Goal: Task Accomplishment & Management: Use online tool/utility

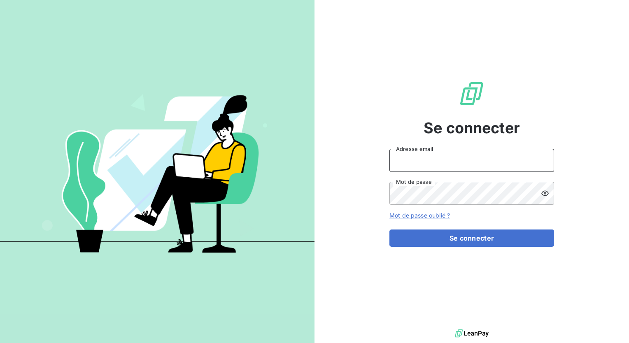
type input "[PERSON_NAME][EMAIL_ADDRESS][DOMAIN_NAME]"
click at [613, 16] on div "Se connecter [PERSON_NAME][EMAIL_ADDRESS][DOMAIN_NAME] Adresse email Mot de pas…" at bounding box center [471, 164] width 314 height 328
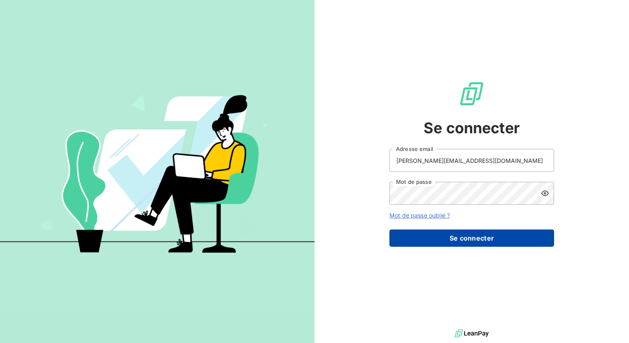
click at [484, 240] on button "Se connecter" at bounding box center [471, 238] width 165 height 17
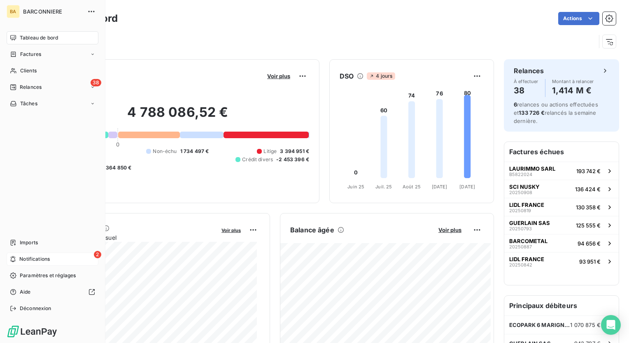
click at [30, 256] on span "Notifications" at bounding box center [34, 259] width 30 height 7
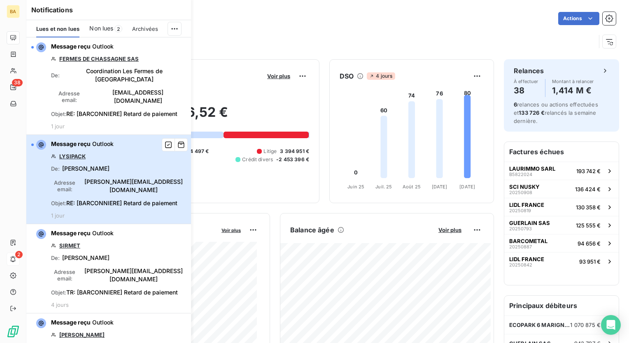
click at [80, 162] on div "Message reçu Outlook LYSIPACK De : [PERSON_NAME] Adresse email : [PERSON_NAME][…" at bounding box center [118, 179] width 135 height 79
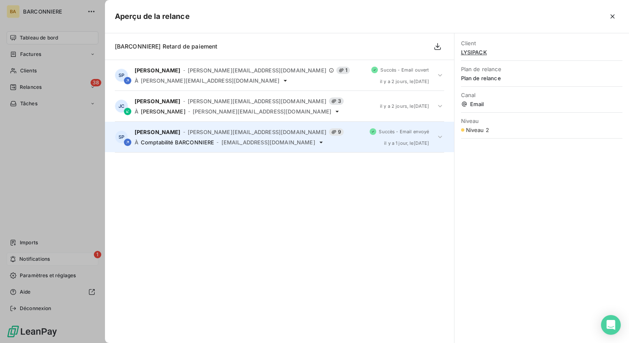
click at [249, 142] on span "[EMAIL_ADDRESS][DOMAIN_NAME]" at bounding box center [268, 142] width 94 height 7
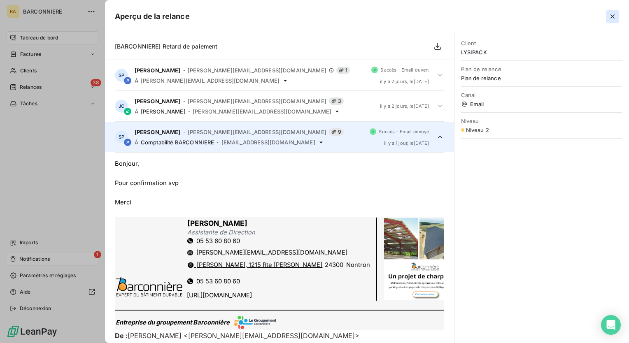
click at [611, 16] on icon "button" at bounding box center [612, 16] width 4 height 4
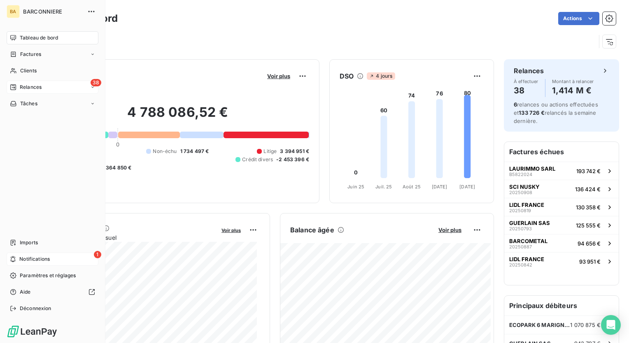
click at [32, 86] on span "Relances" at bounding box center [31, 87] width 22 height 7
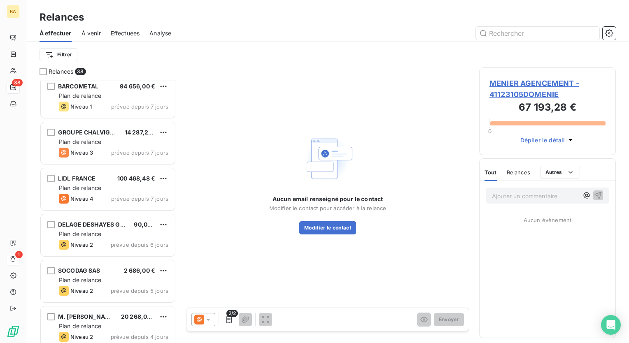
scroll to position [1489, 0]
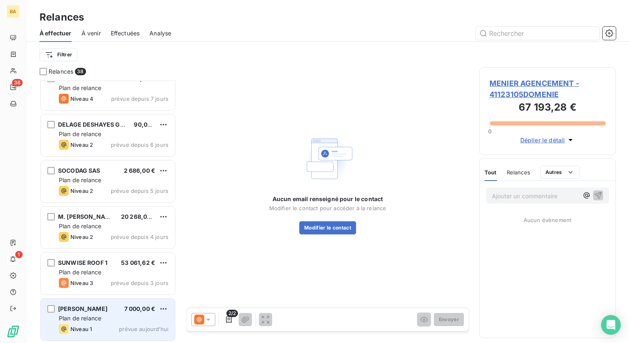
click at [81, 316] on span "Plan de relance" at bounding box center [80, 318] width 42 height 7
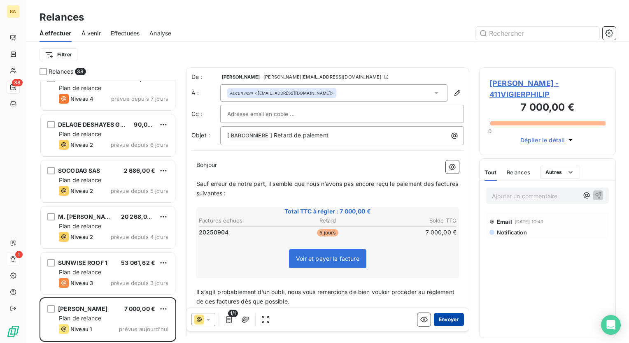
click at [441, 321] on button "Envoyer" at bounding box center [449, 319] width 30 height 13
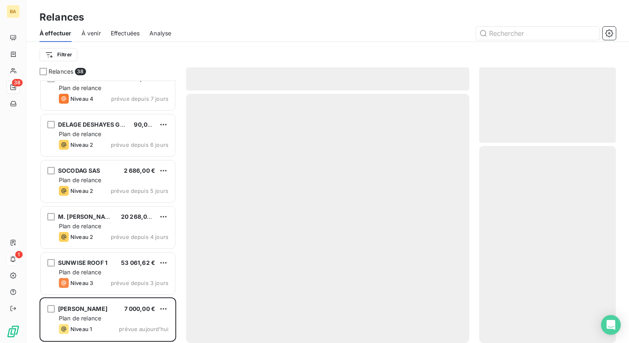
scroll to position [1443, 0]
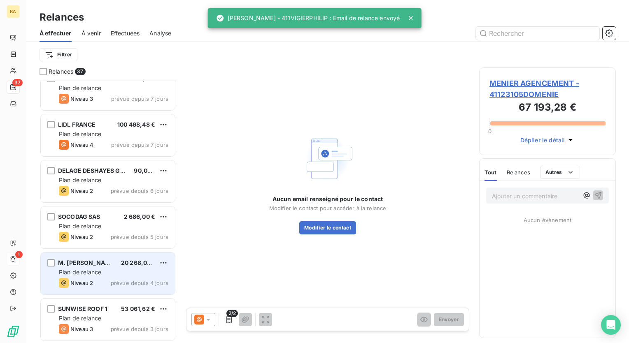
click at [99, 273] on span "Plan de relance" at bounding box center [80, 272] width 42 height 7
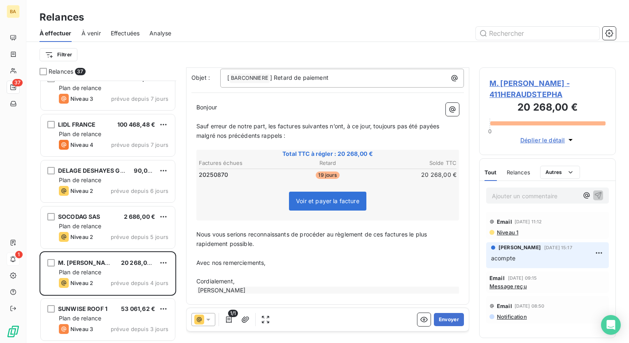
scroll to position [58, 0]
click at [208, 321] on icon at bounding box center [208, 320] width 8 height 8
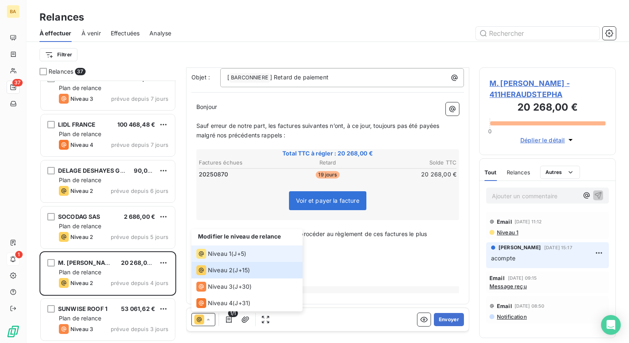
click at [227, 253] on span "Niveau 1" at bounding box center [219, 254] width 23 height 8
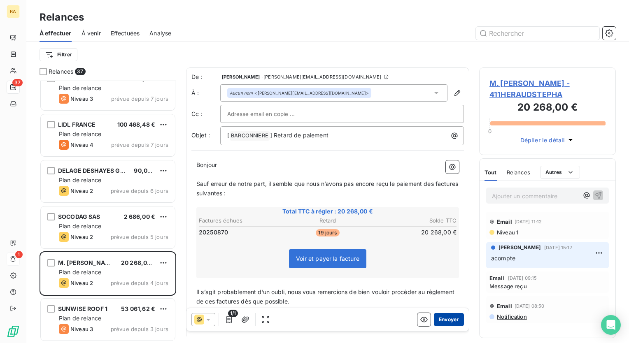
click at [449, 322] on button "Envoyer" at bounding box center [449, 319] width 30 height 13
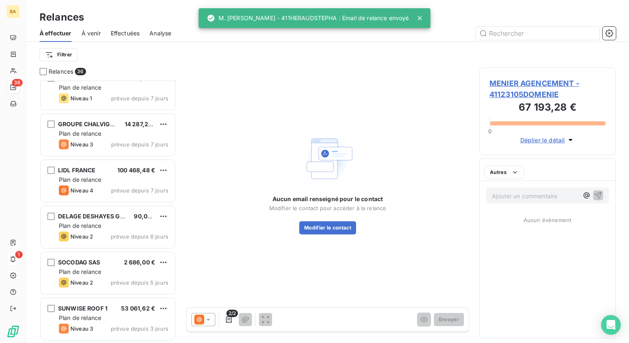
scroll to position [1397, 0]
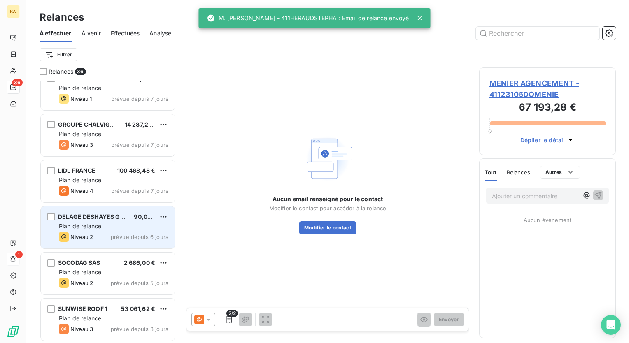
click at [90, 228] on span "Plan de relance" at bounding box center [80, 226] width 42 height 7
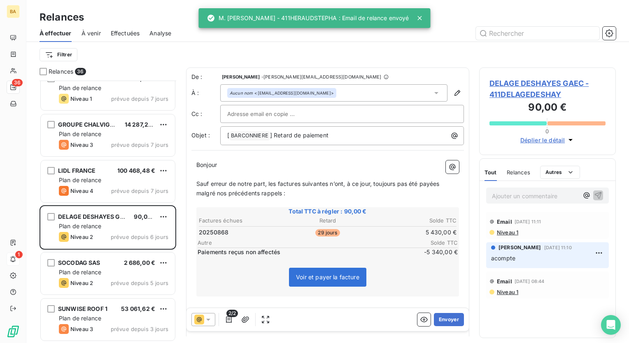
click at [207, 323] on icon at bounding box center [208, 320] width 8 height 8
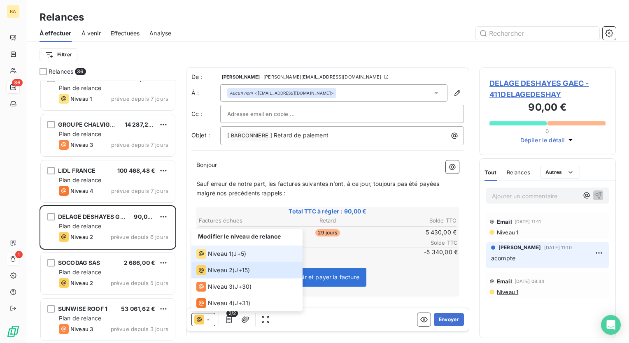
click at [222, 251] on span "Niveau 1" at bounding box center [219, 254] width 23 height 8
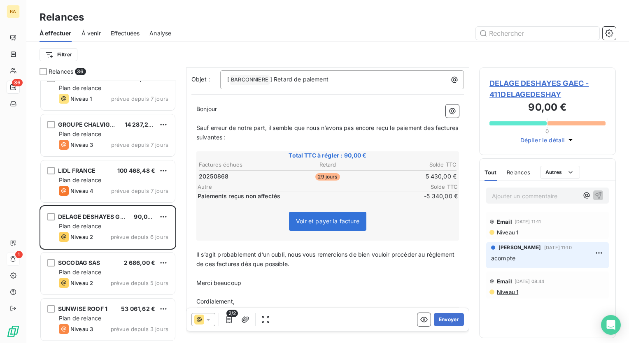
scroll to position [77, 0]
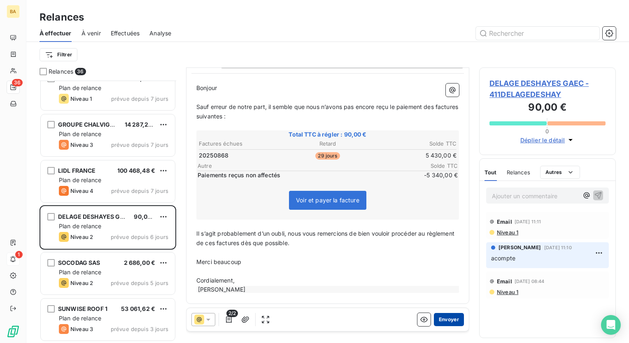
click at [446, 317] on button "Envoyer" at bounding box center [449, 319] width 30 height 13
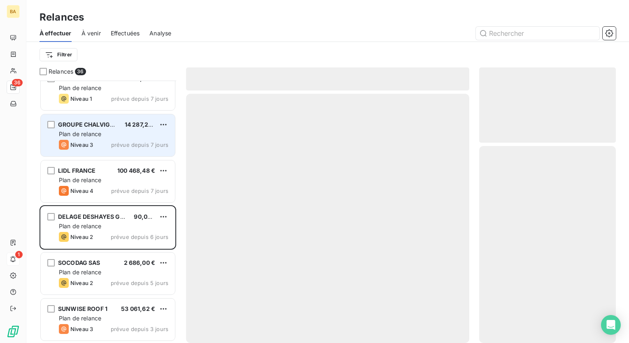
scroll to position [1351, 0]
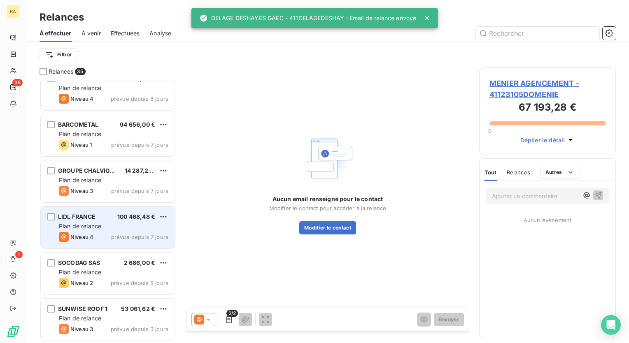
click at [93, 230] on div "Plan de relance" at bounding box center [113, 226] width 109 height 8
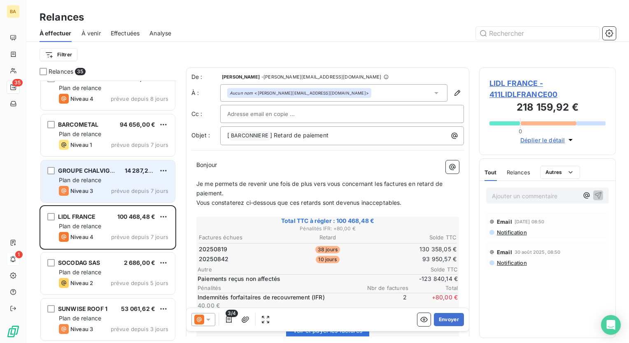
click at [115, 190] on span "prévue depuis 7 jours" at bounding box center [139, 191] width 57 height 7
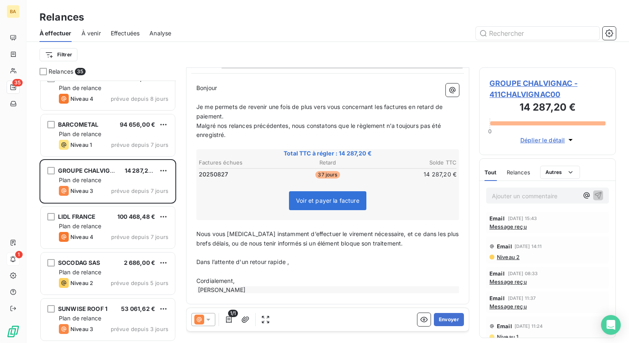
click at [507, 226] on span "Message reçu" at bounding box center [507, 226] width 37 height 7
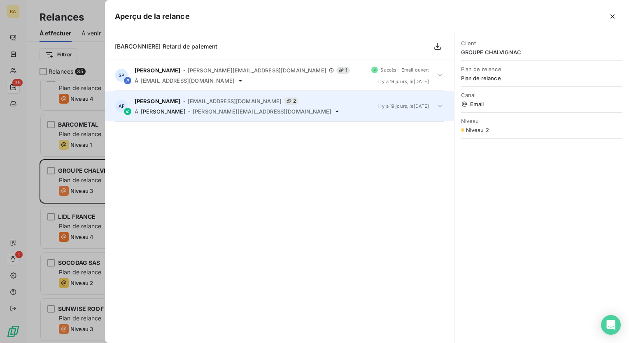
click at [213, 111] on span "[PERSON_NAME][EMAIL_ADDRESS][DOMAIN_NAME]" at bounding box center [262, 111] width 139 height 7
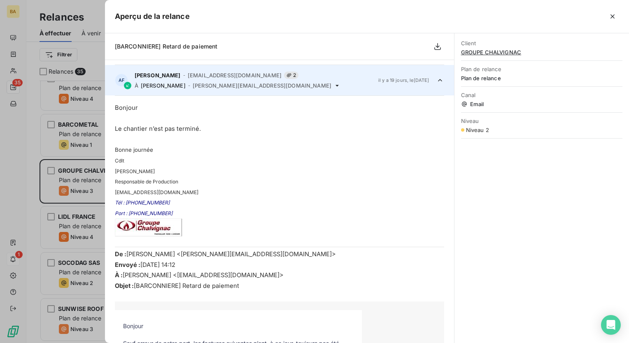
scroll to position [31, 0]
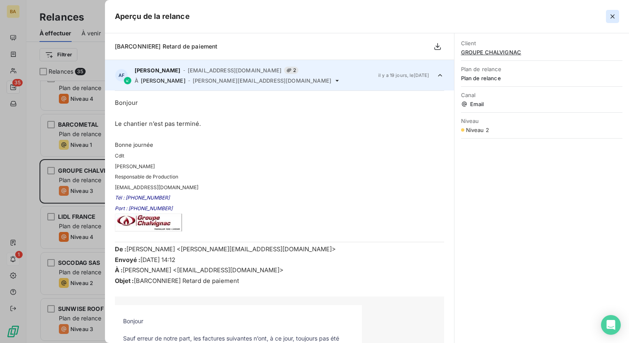
click at [612, 18] on icon "button" at bounding box center [612, 16] width 8 height 8
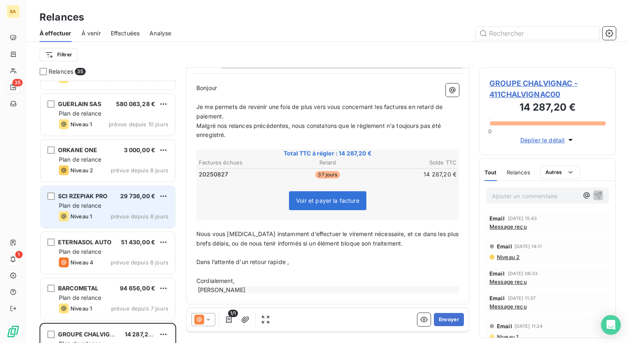
scroll to position [1186, 0]
click at [94, 209] on span "Plan de relance" at bounding box center [80, 206] width 42 height 7
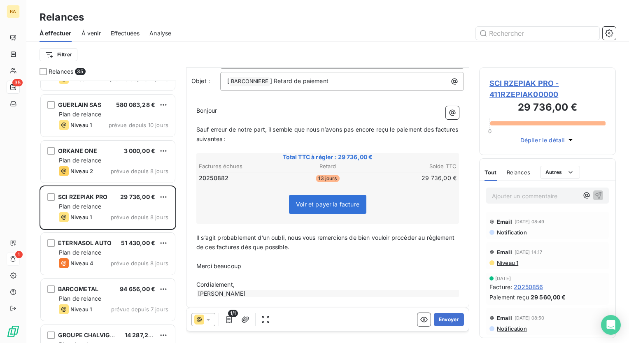
scroll to position [58, 0]
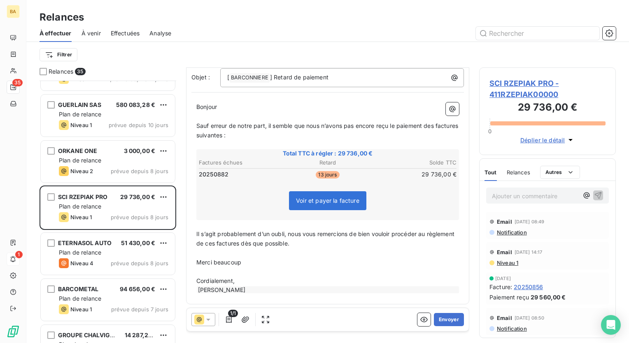
click at [209, 321] on icon at bounding box center [208, 320] width 8 height 8
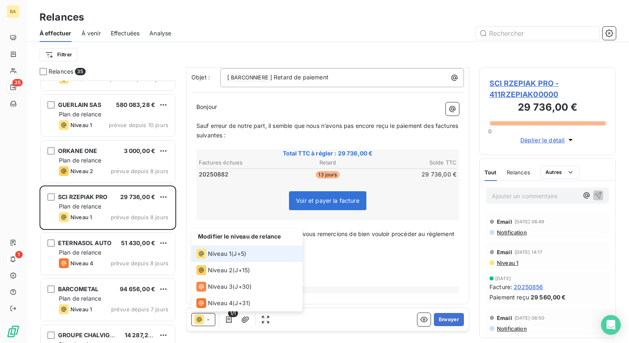
click at [224, 251] on span "Niveau 1" at bounding box center [219, 254] width 23 height 8
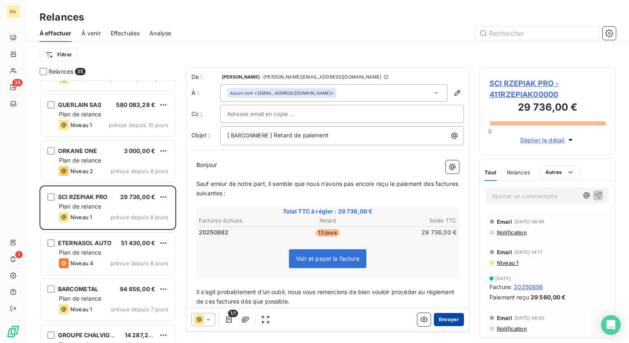
click at [447, 321] on button "Envoyer" at bounding box center [449, 319] width 30 height 13
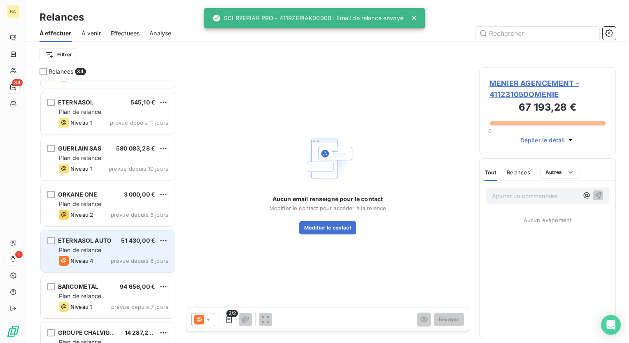
scroll to position [1104, 0]
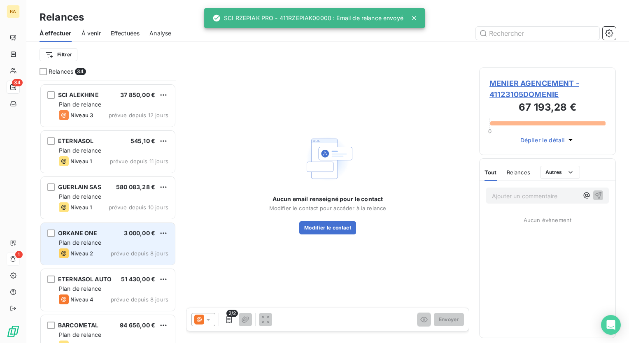
click at [100, 241] on span "Plan de relance" at bounding box center [80, 242] width 42 height 7
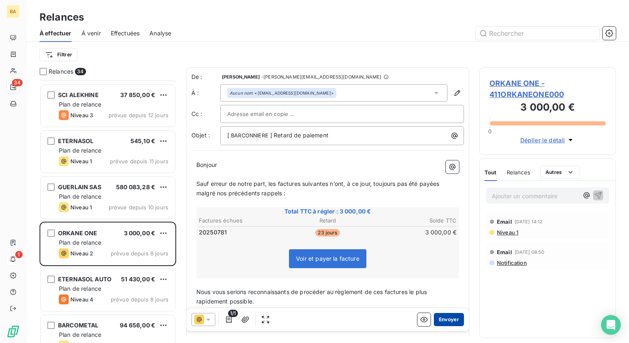
click at [441, 320] on button "Envoyer" at bounding box center [449, 319] width 30 height 13
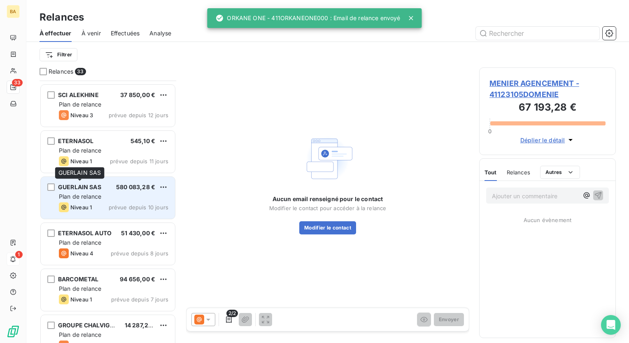
click at [87, 188] on span "GUERLAIN SAS" at bounding box center [79, 187] width 43 height 7
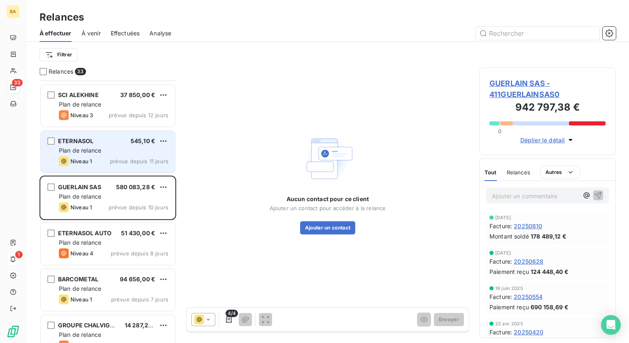
click at [91, 158] on span "Niveau 1" at bounding box center [80, 161] width 21 height 7
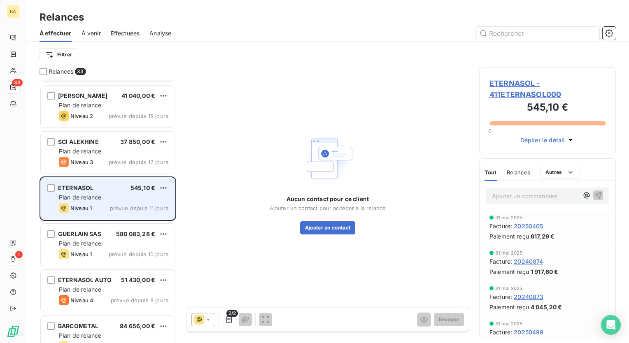
scroll to position [1022, 0]
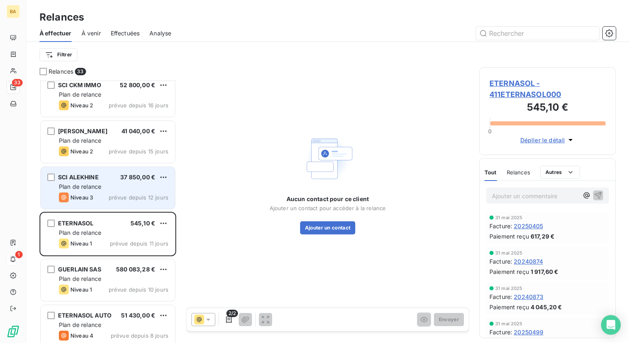
click at [100, 185] on span "Plan de relance" at bounding box center [80, 186] width 42 height 7
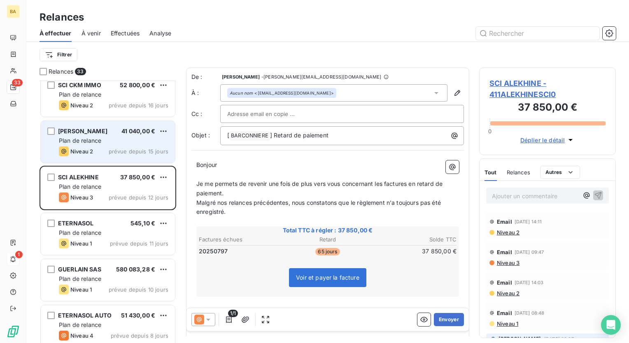
click at [94, 144] on div "Plan de relance" at bounding box center [113, 141] width 109 height 8
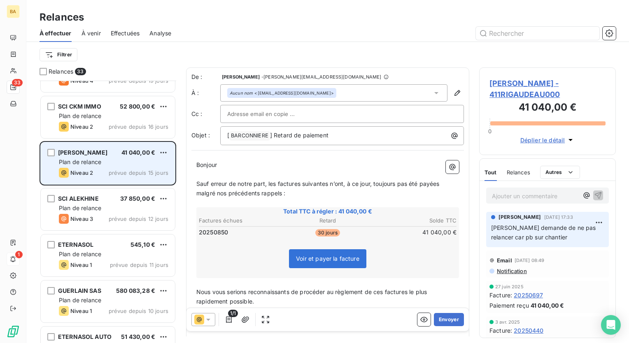
scroll to position [980, 0]
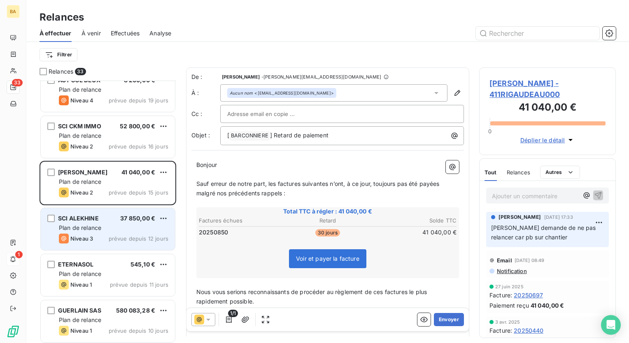
click at [103, 227] on div "Plan de relance" at bounding box center [113, 228] width 109 height 8
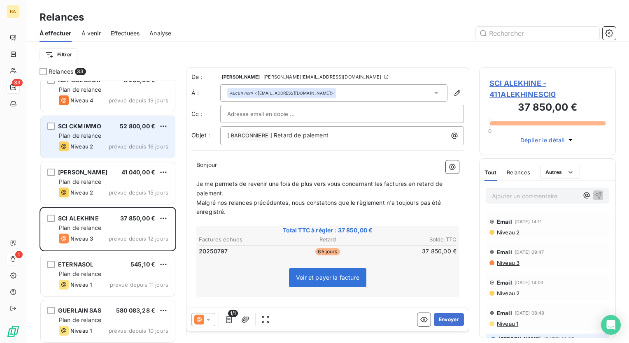
click at [94, 132] on span "Plan de relance" at bounding box center [80, 135] width 42 height 7
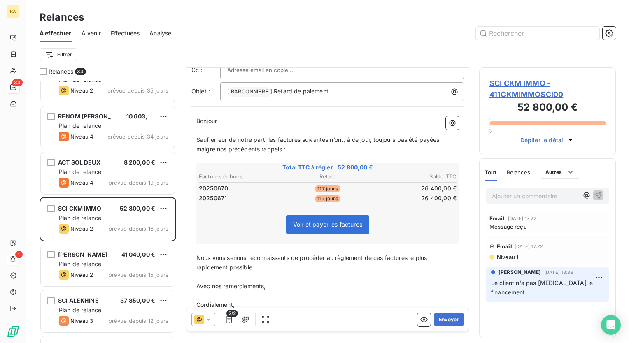
scroll to position [68, 0]
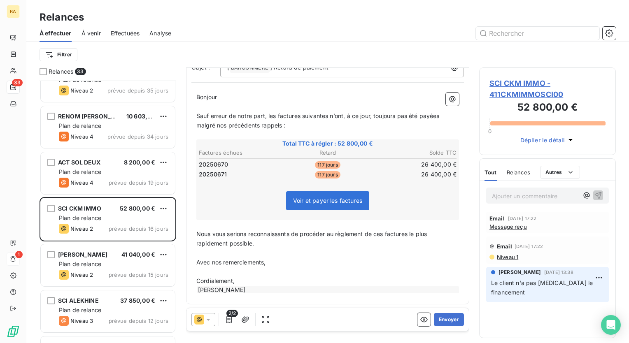
click at [211, 320] on icon at bounding box center [208, 320] width 8 height 8
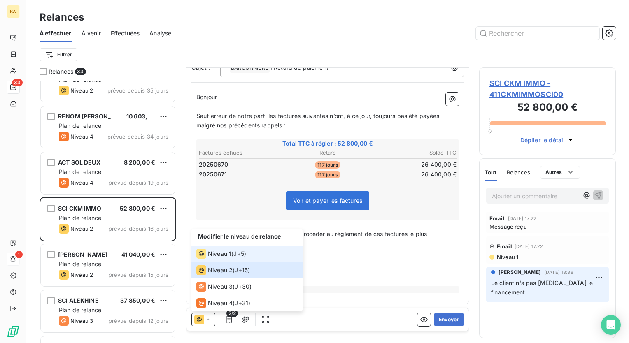
click at [222, 253] on span "Niveau 1" at bounding box center [219, 254] width 23 height 8
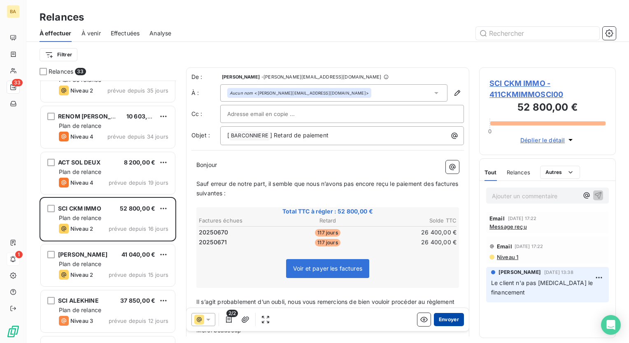
click at [449, 321] on button "Envoyer" at bounding box center [449, 319] width 30 height 13
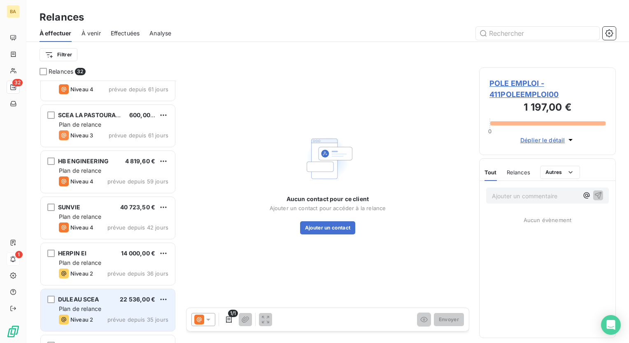
scroll to position [610, 0]
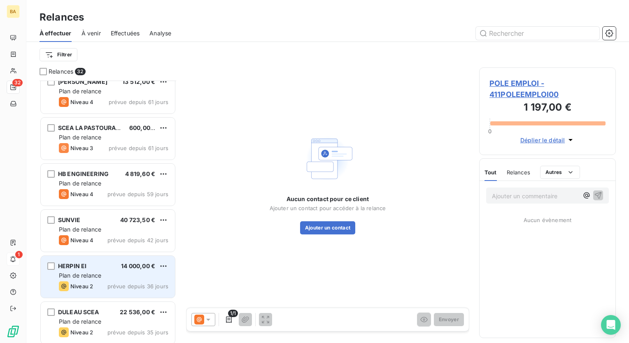
click at [98, 273] on span "Plan de relance" at bounding box center [80, 275] width 42 height 7
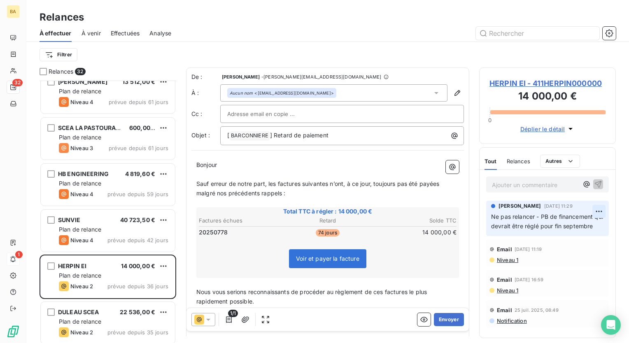
click at [601, 211] on html "BA 32 1 Relances À effectuer À venir Effectuées Analyse Filtrer Relances 32 ALC…" at bounding box center [314, 171] width 629 height 343
drag, startPoint x: 528, startPoint y: 221, endPoint x: 599, endPoint y: 228, distance: 71.1
click at [599, 228] on p "Ne pas relancer - PB de financement qui devrait être réglé pour fin septembre" at bounding box center [547, 221] width 113 height 19
drag, startPoint x: 599, startPoint y: 228, endPoint x: 594, endPoint y: 226, distance: 5.4
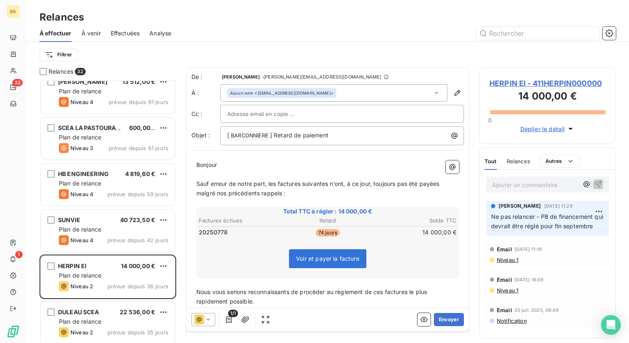
click at [594, 226] on p "Ne pas relancer - PB de financement qui devrait être réglé pour fin septembre" at bounding box center [547, 221] width 113 height 19
drag, startPoint x: 594, startPoint y: 226, endPoint x: 526, endPoint y: 213, distance: 69.0
click at [526, 213] on p "Ne pas relancer - PB de financement qui devrait être réglé pour fin septembre" at bounding box center [547, 221] width 113 height 19
click at [525, 214] on span "Ne pas relancer - PB de financement qui devrait être réglé pour fin septembre" at bounding box center [548, 221] width 114 height 16
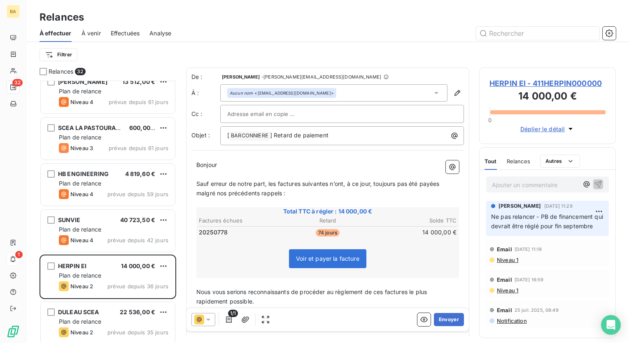
click at [517, 185] on p "Ajouter un commentaire ﻿" at bounding box center [535, 185] width 86 height 10
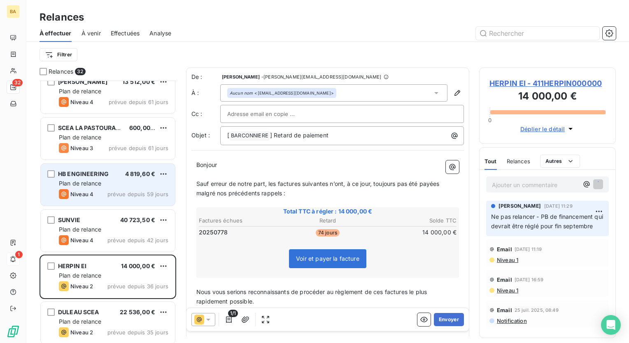
click at [93, 187] on div "Plan de relance" at bounding box center [113, 183] width 109 height 8
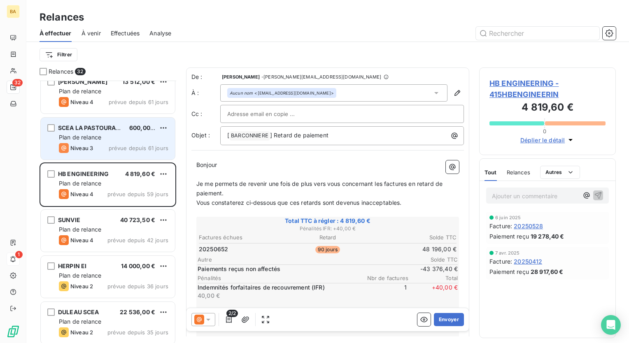
click at [105, 142] on div "SCEA LA PASTOURADE 600,00 € Plan de relance Niveau 3 prévue depuis 61 jours" at bounding box center [108, 139] width 134 height 42
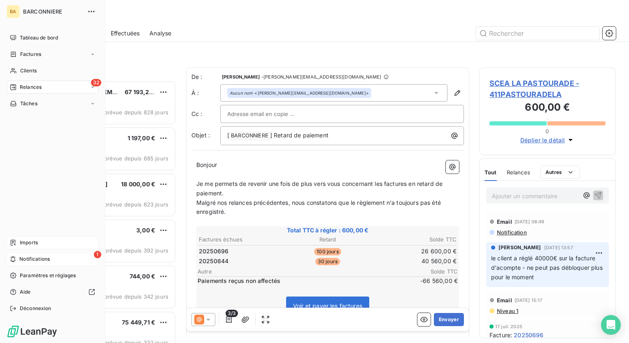
click at [23, 243] on span "Imports" at bounding box center [29, 242] width 18 height 7
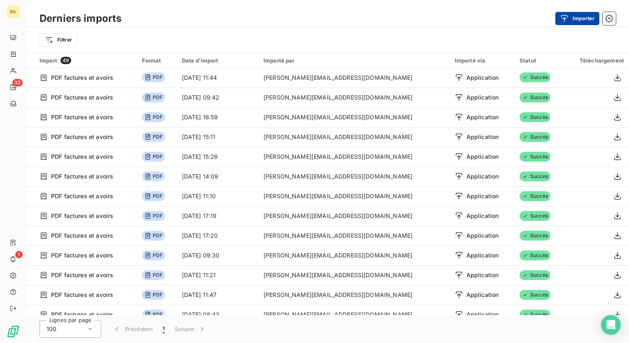
click at [574, 19] on button "Importer" at bounding box center [577, 18] width 44 height 13
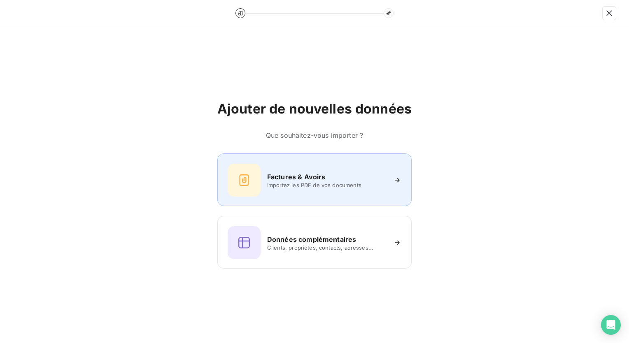
click at [281, 188] on span "Importez les PDF de vos documents" at bounding box center [326, 185] width 119 height 7
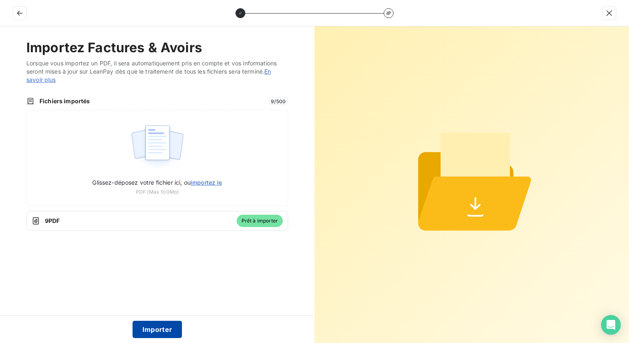
click at [161, 327] on button "Importer" at bounding box center [158, 329] width 50 height 17
